Goal: Communication & Community: Answer question/provide support

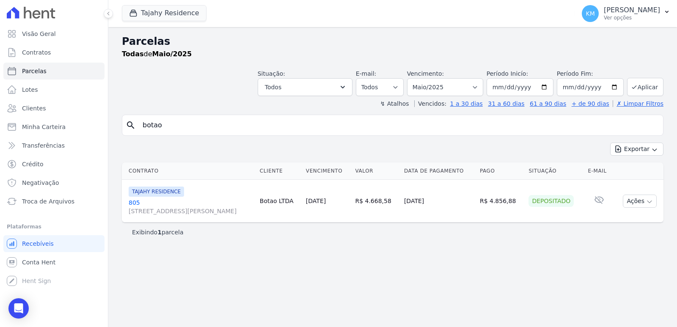
select select
click at [16, 308] on icon "Open Intercom Messenger" at bounding box center [19, 308] width 10 height 11
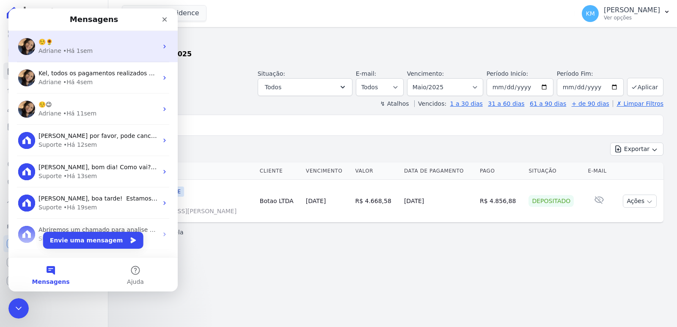
click at [66, 47] on div "• Há 1sem" at bounding box center [78, 51] width 30 height 9
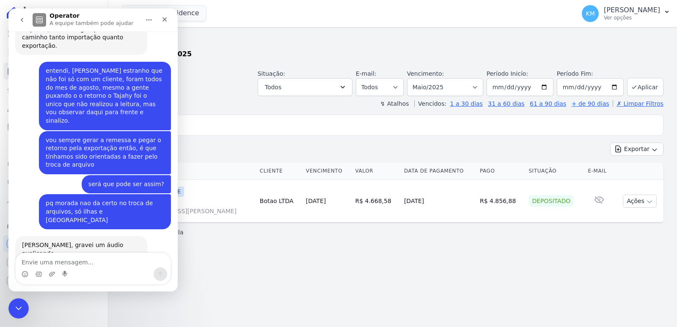
scroll to position [4461, 0]
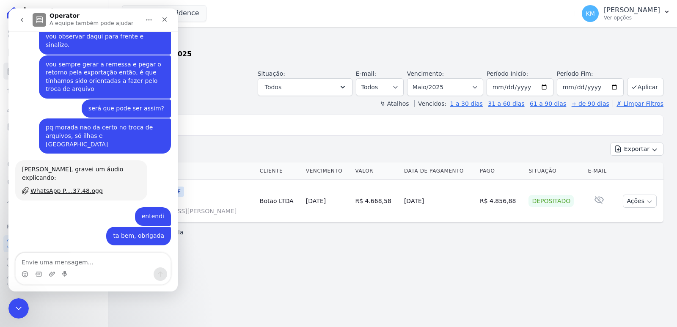
click at [58, 259] on textarea "Envie uma mensagem..." at bounding box center [93, 260] width 155 height 14
drag, startPoint x: 58, startPoint y: 259, endPoint x: 113, endPoint y: 272, distance: 56.4
click at [60, 261] on textarea "Envie uma mensagem..." at bounding box center [93, 260] width 155 height 14
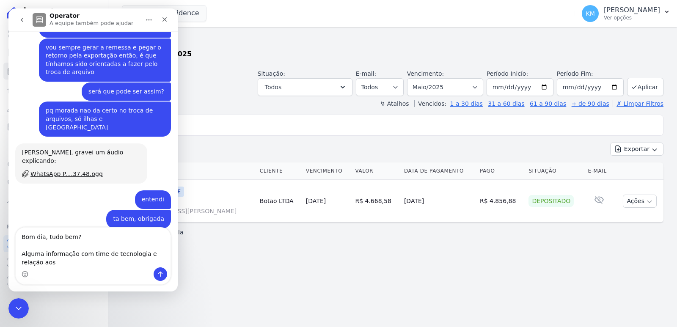
scroll to position [4486, 0]
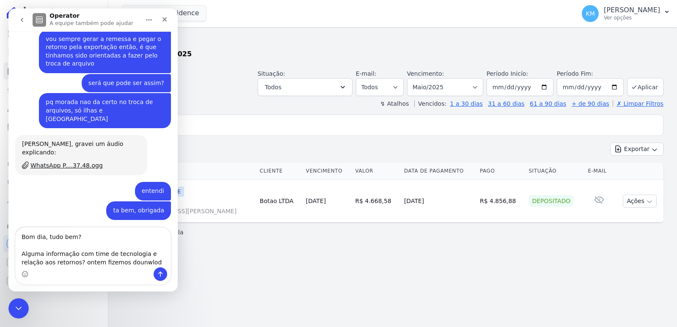
drag, startPoint x: 114, startPoint y: 260, endPoint x: 109, endPoint y: 268, distance: 9.2
click at [103, 269] on div "Messenger da Intercom" at bounding box center [93, 275] width 155 height 14
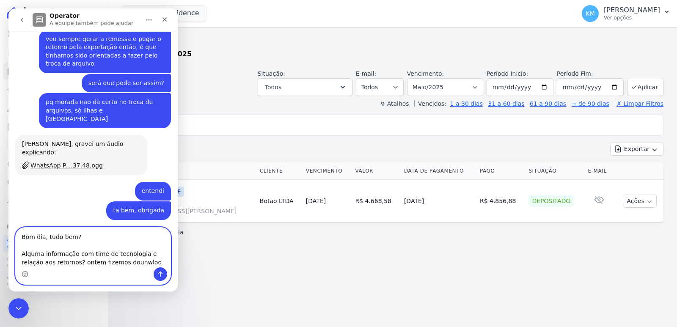
drag, startPoint x: 131, startPoint y: 261, endPoint x: 107, endPoint y: 264, distance: 23.8
click at [107, 264] on textarea "Bom dia, tudo bem? Alguma informação com time de tecnologia e relação aos retor…" at bounding box center [93, 248] width 155 height 40
drag, startPoint x: 141, startPoint y: 256, endPoint x: 138, endPoint y: 268, distance: 12.1
click at [140, 257] on textarea "Bom dia, tudo bem? Alguma informação com time de tecnologia e relação aos retor…" at bounding box center [93, 248] width 155 height 40
click at [131, 264] on textarea "Bom dia, tudo bem? Alguma informação com time de tecnologia em relação aos reto…" at bounding box center [93, 248] width 155 height 40
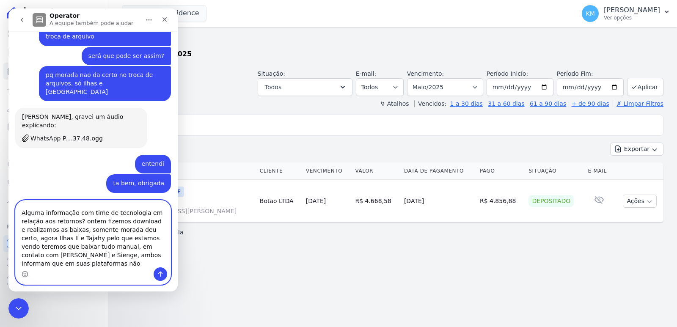
scroll to position [22, 0]
type textarea "Bom dia, tudo bem? Alguma informação com time de tecnologia em relação aos reto…"
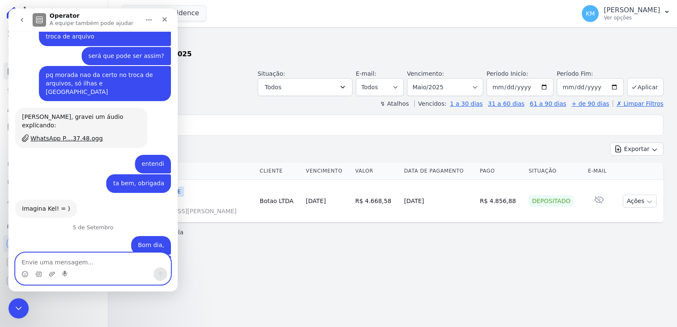
scroll to position [4576, 0]
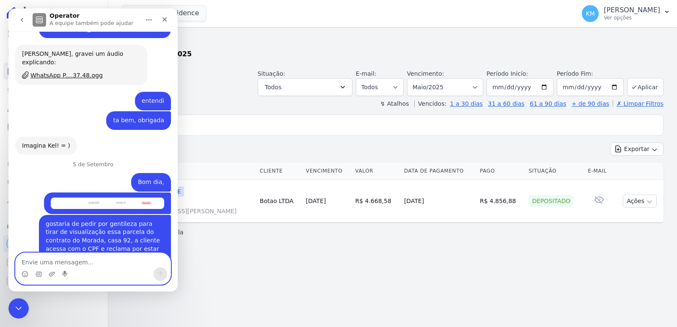
click at [87, 264] on textarea "Envie uma mensagem..." at bounding box center [93, 260] width 155 height 14
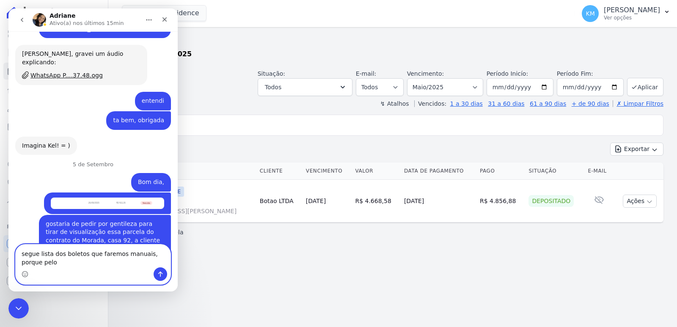
scroll to position [4585, 0]
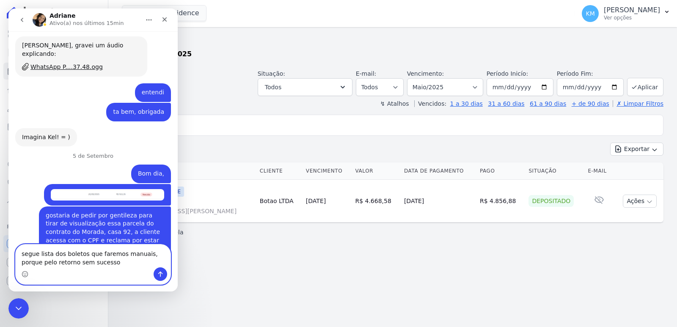
type textarea "segue lista dos boletos que faremos manuais, porque pelo retorno sem sucesso."
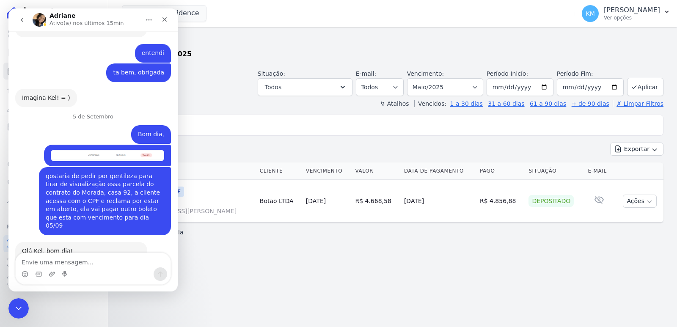
scroll to position [4633, 0]
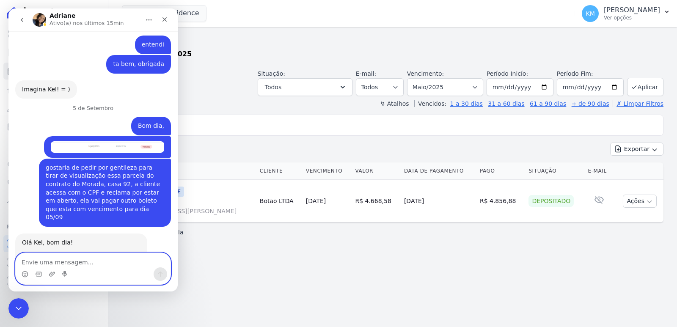
click at [83, 262] on textarea "Envie uma mensagem..." at bounding box center [93, 260] width 155 height 14
type textarea "vou mandar no e-mail"
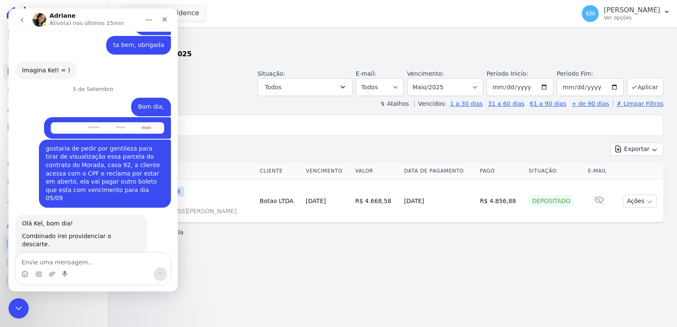
drag, startPoint x: 39, startPoint y: 206, endPoint x: 113, endPoint y: 221, distance: 76.1
copy div "segue lista dos boletos que faremos manuais, porque pelo retorno sem sucesso."
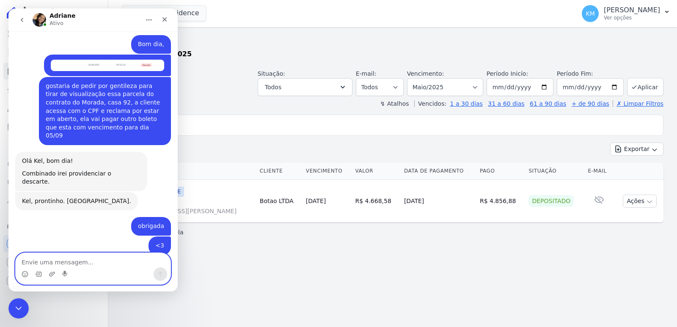
click at [52, 261] on textarea "Envie uma mensagem..." at bounding box center [93, 260] width 155 height 14
type textarea "ta bem, no aguardo.. obrigada"
